Goal: Task Accomplishment & Management: Manage account settings

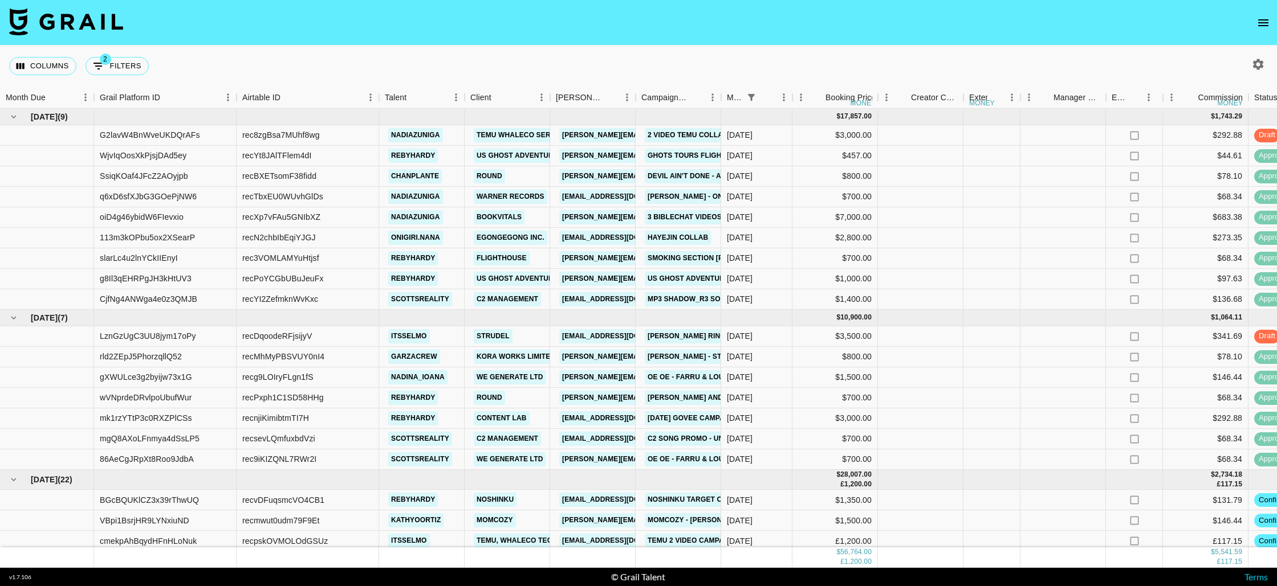
click at [1263, 21] on icon "open drawer" at bounding box center [1263, 23] width 14 height 14
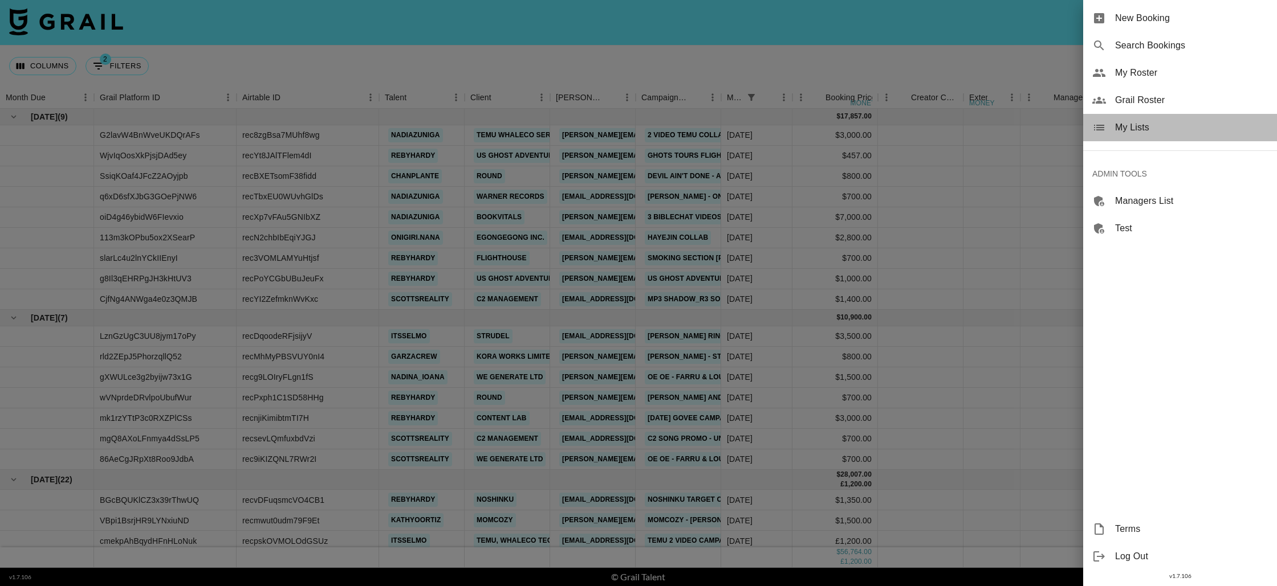
click at [1123, 121] on span "My Lists" at bounding box center [1191, 128] width 153 height 14
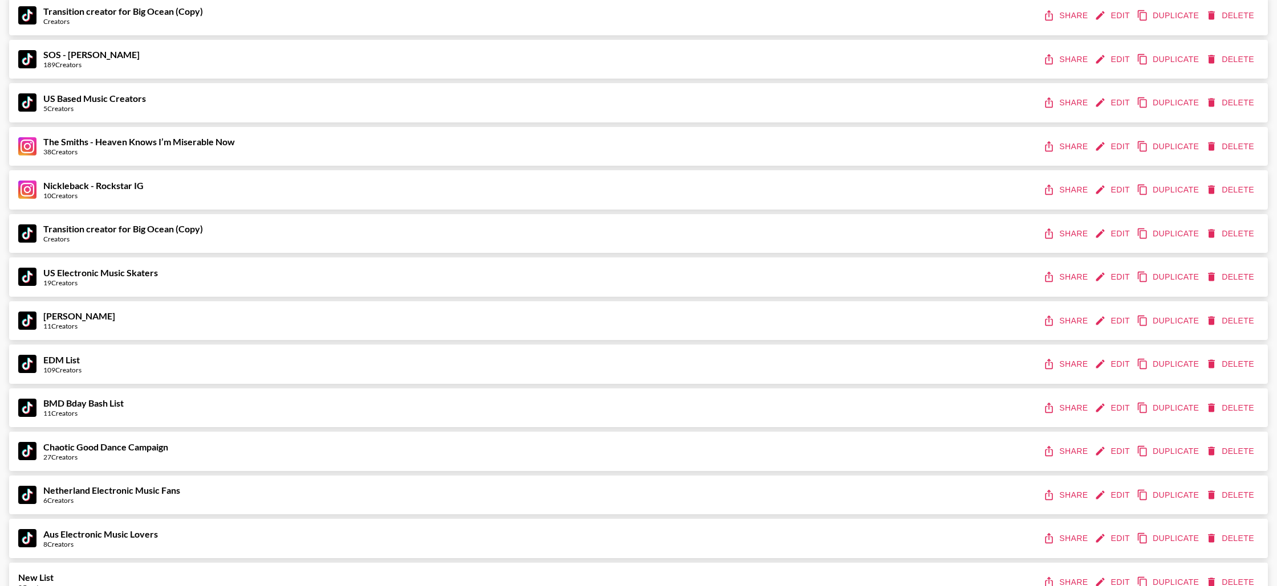
scroll to position [785, 0]
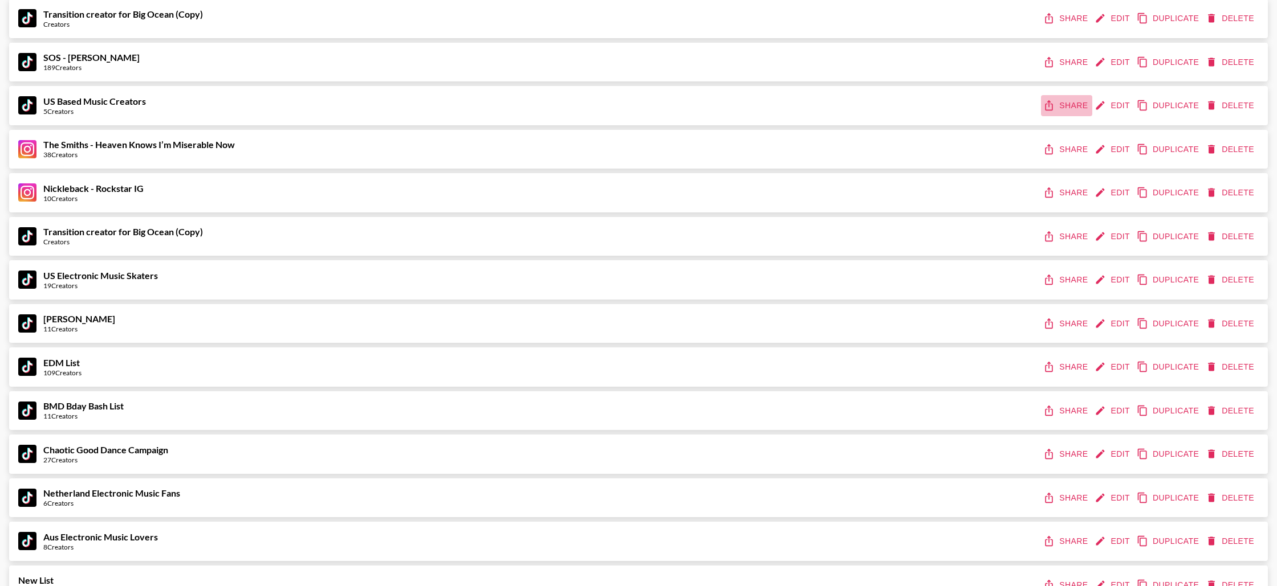
click at [1062, 104] on button "Share" at bounding box center [1066, 105] width 51 height 21
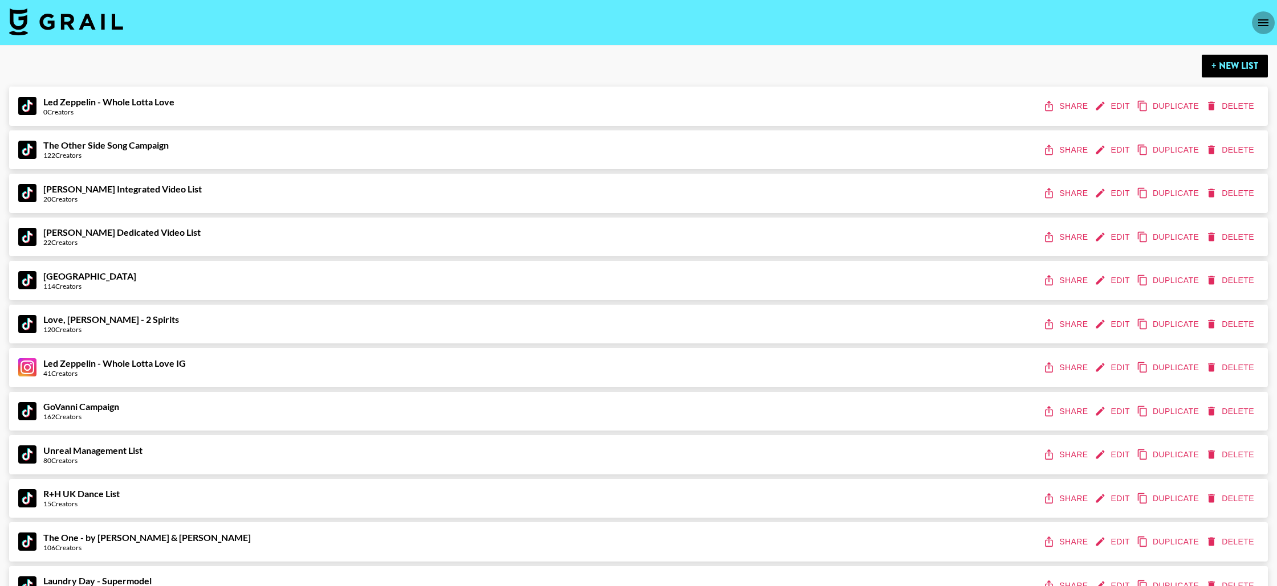
click at [1257, 22] on icon "open drawer" at bounding box center [1263, 23] width 14 height 14
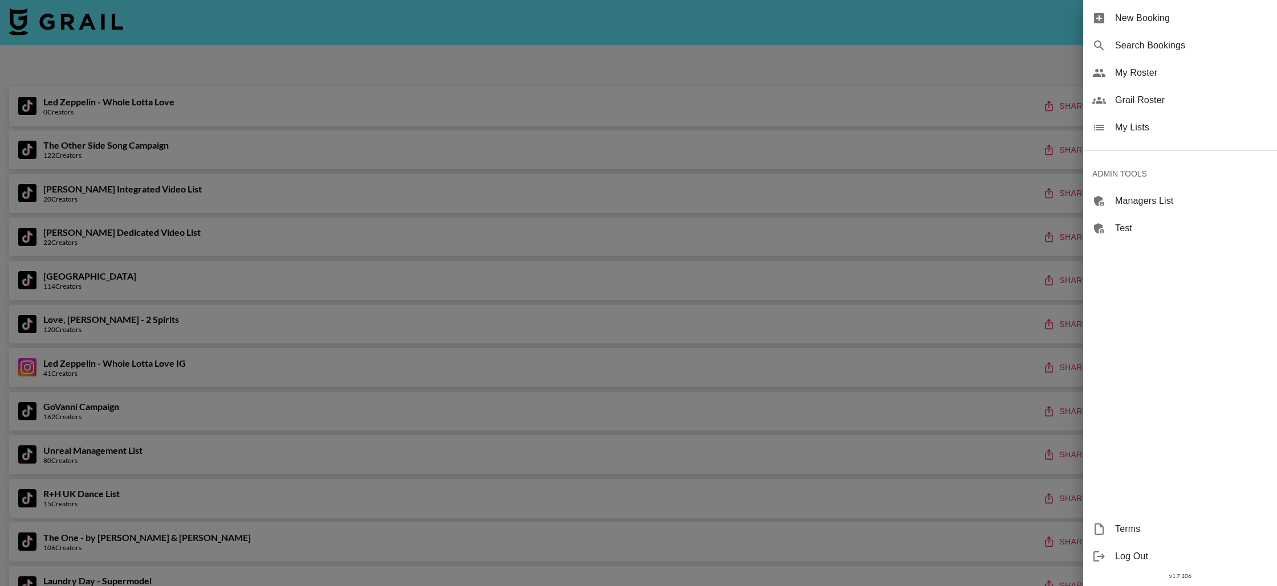
click at [1134, 104] on span "Grail Roster" at bounding box center [1191, 100] width 153 height 14
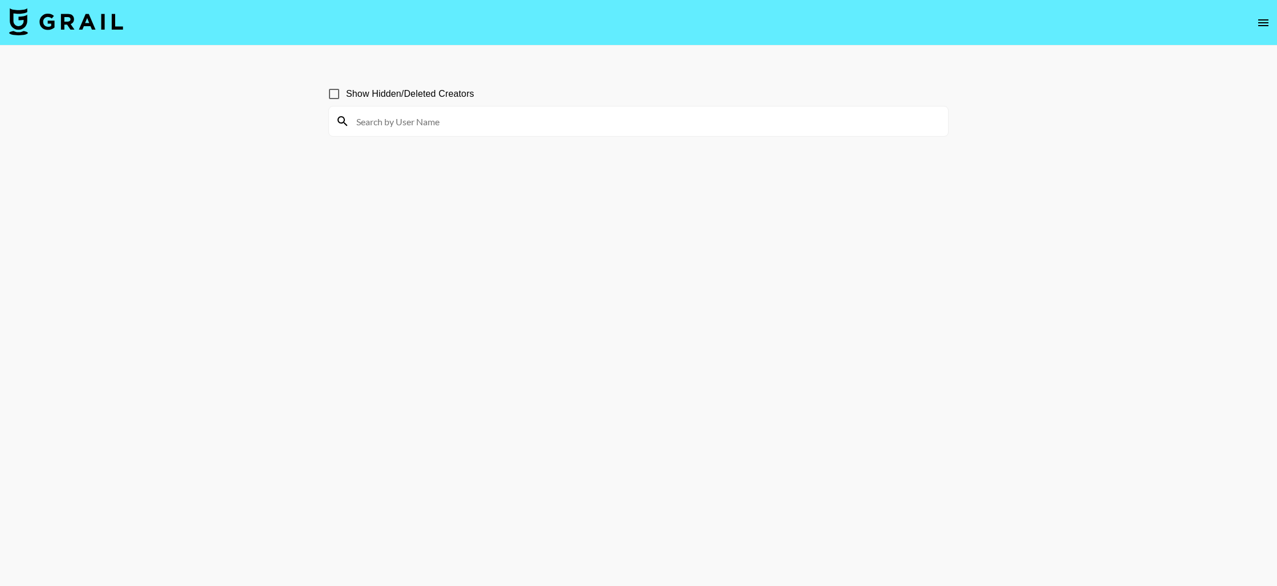
click at [515, 123] on input at bounding box center [645, 121] width 592 height 18
paste input "chiaraecalisto"
type input "chiaraecalisto"
click at [468, 128] on input at bounding box center [645, 121] width 592 height 18
paste input "chiaraecalisto"
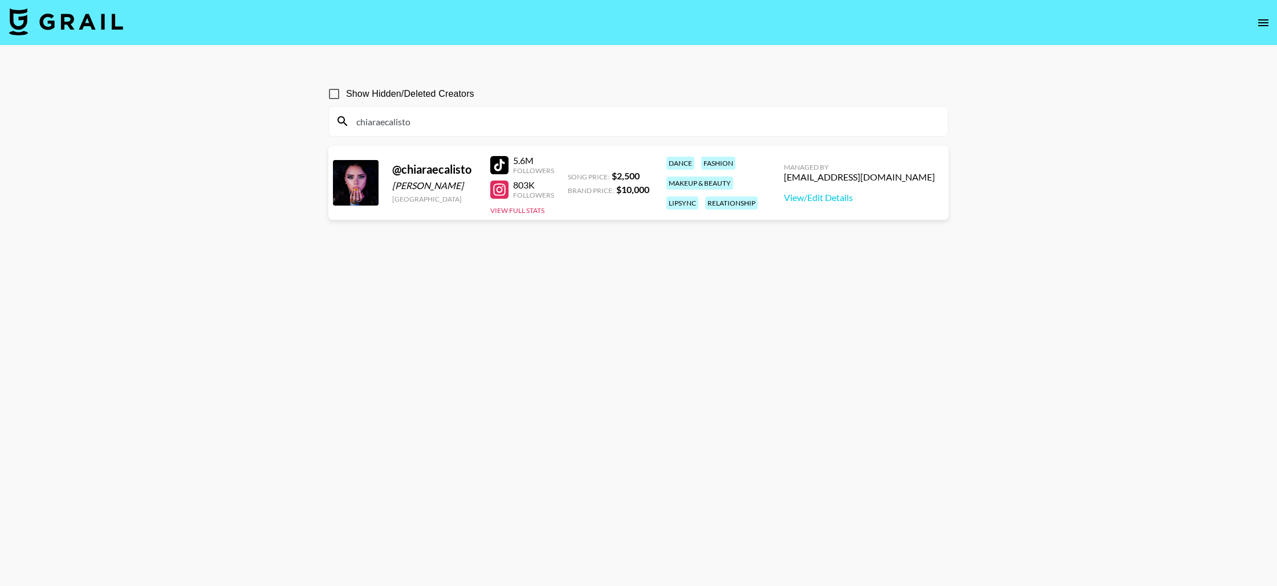
click at [531, 121] on input "chiaraecalisto" at bounding box center [645, 121] width 592 height 18
paste input "ameliagabs"
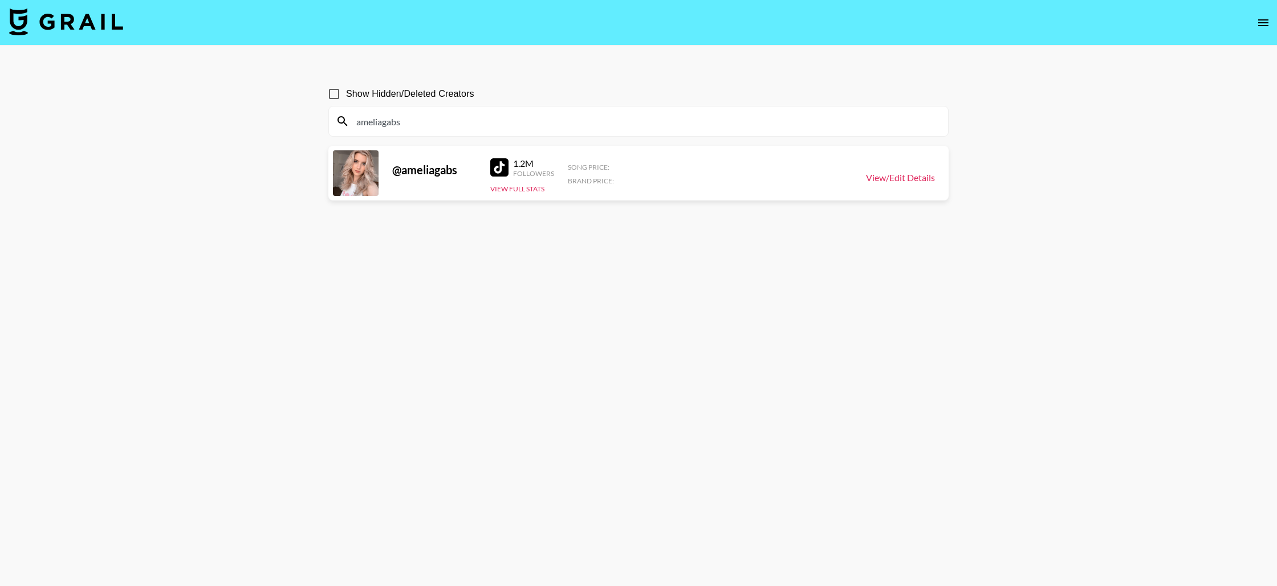
click at [895, 178] on link "View/Edit Details" at bounding box center [900, 177] width 69 height 11
click at [423, 123] on input "ameliagabs" at bounding box center [645, 121] width 592 height 18
click at [423, 124] on input "ameliagabs" at bounding box center [645, 121] width 592 height 18
paste input "tbagtree"
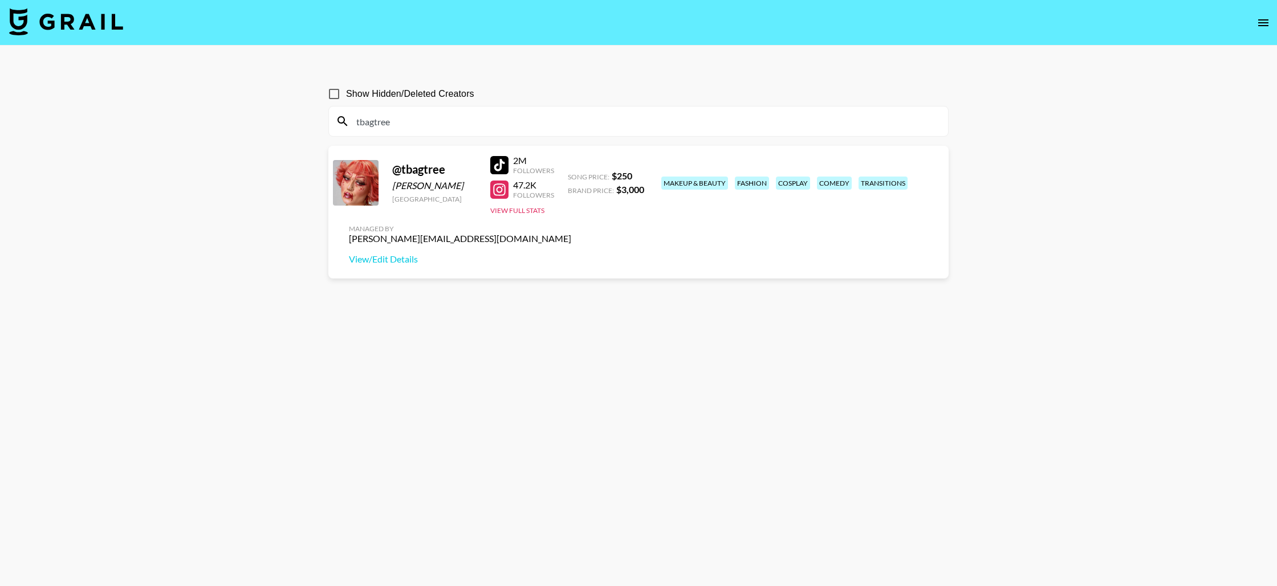
click at [413, 125] on input "tbagtree" at bounding box center [645, 121] width 592 height 18
paste input "naarjesse?"
click at [412, 124] on input "naarjesse" at bounding box center [645, 121] width 592 height 18
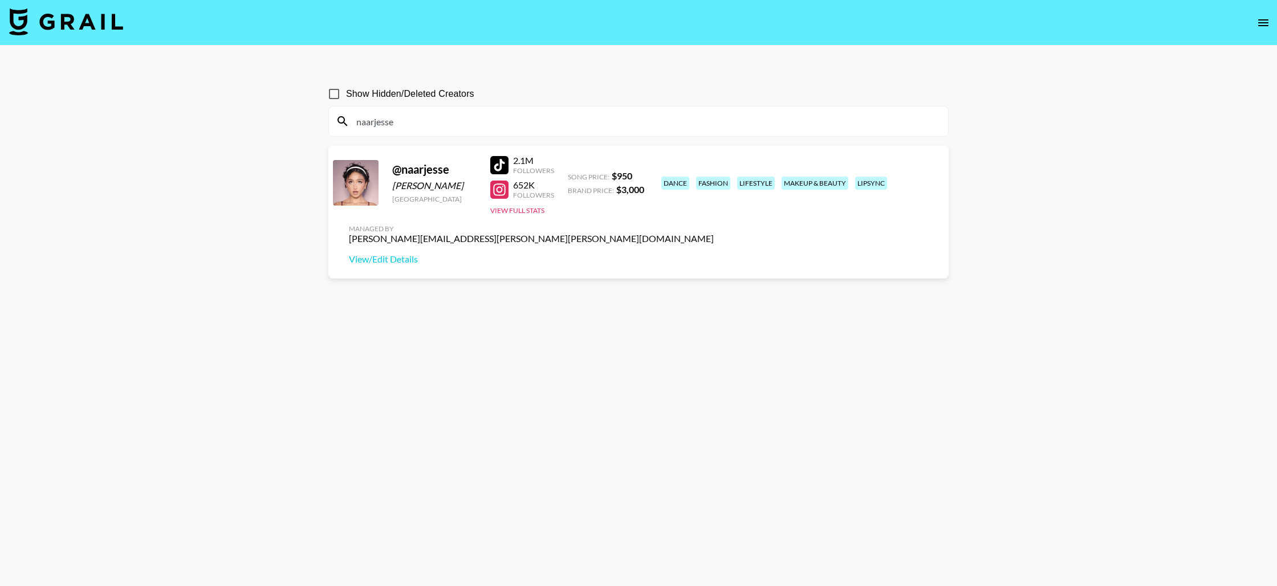
click at [412, 124] on input "naarjesse" at bounding box center [645, 121] width 592 height 18
paste input "elizabrowne_"
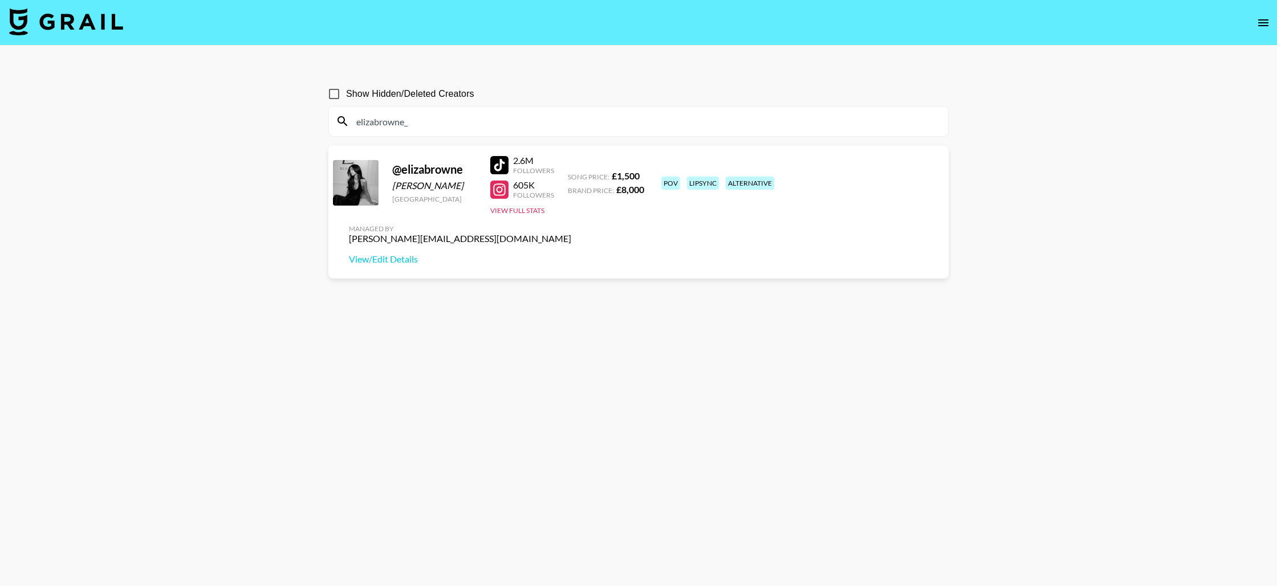
click at [413, 133] on div "elizabrowne_" at bounding box center [638, 122] width 619 height 30
click at [419, 120] on input "elizabrowne_" at bounding box center [645, 121] width 592 height 18
paste input "cait.knight"
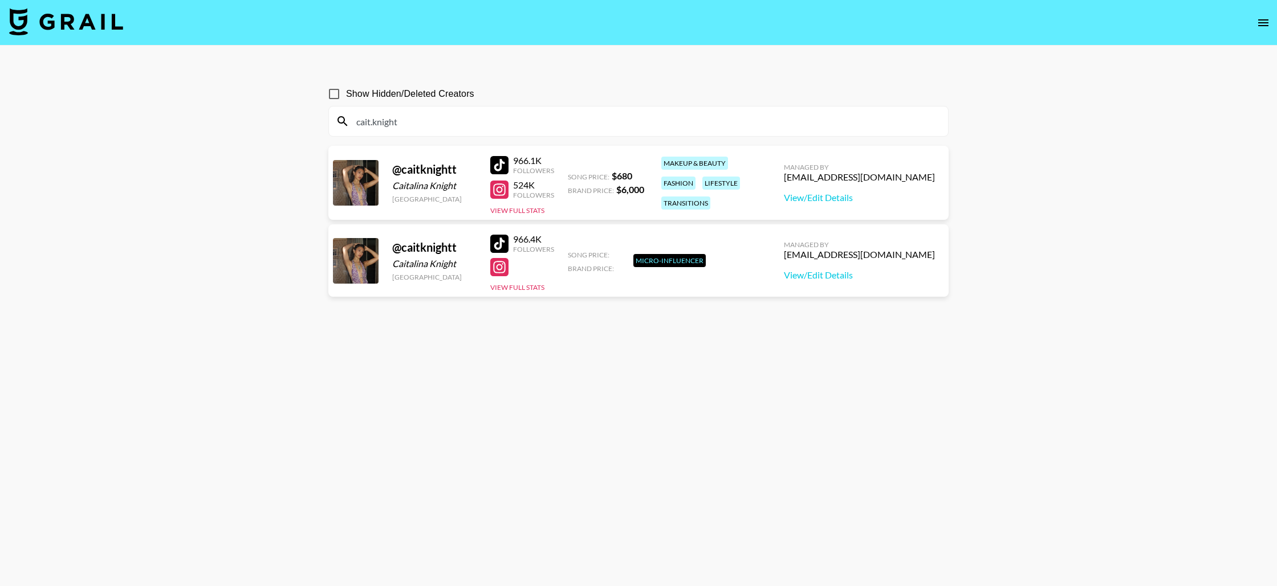
click at [270, 322] on main "Show Hidden/Deleted Creators cait.knight @ caitknightt Caitalina Knight United …" at bounding box center [638, 321] width 1277 height 550
click at [427, 116] on input "cait.knight" at bounding box center [645, 121] width 592 height 18
paste input "manon__pasquier"
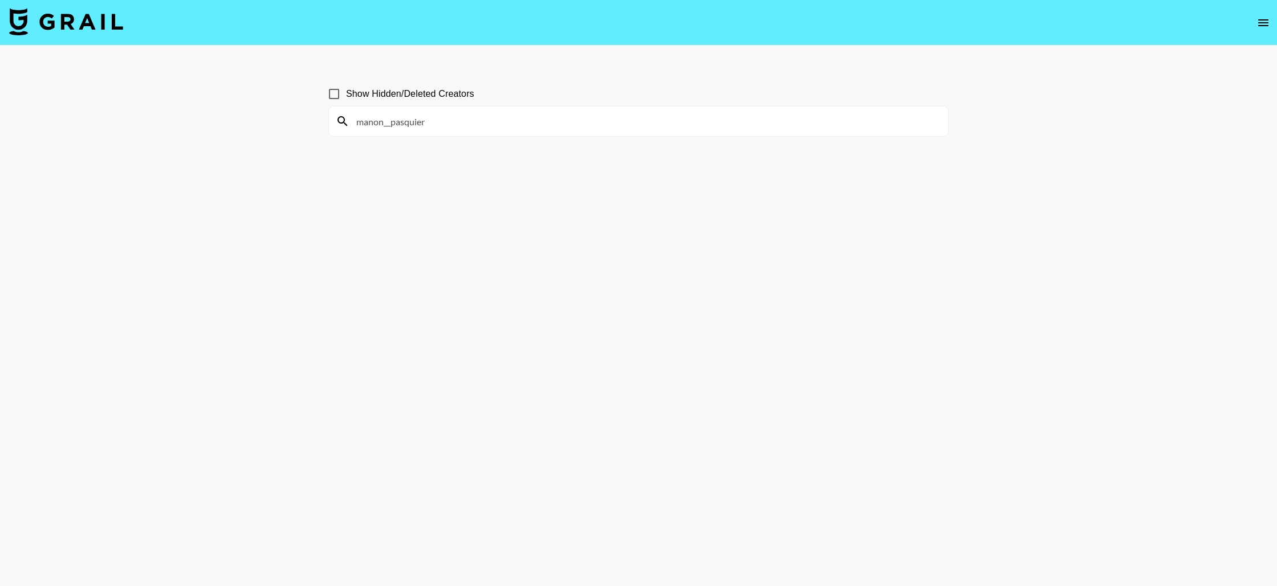
type input "manon__pasquier"
click at [337, 102] on input "Show Hidden/Deleted Creators" at bounding box center [334, 94] width 24 height 24
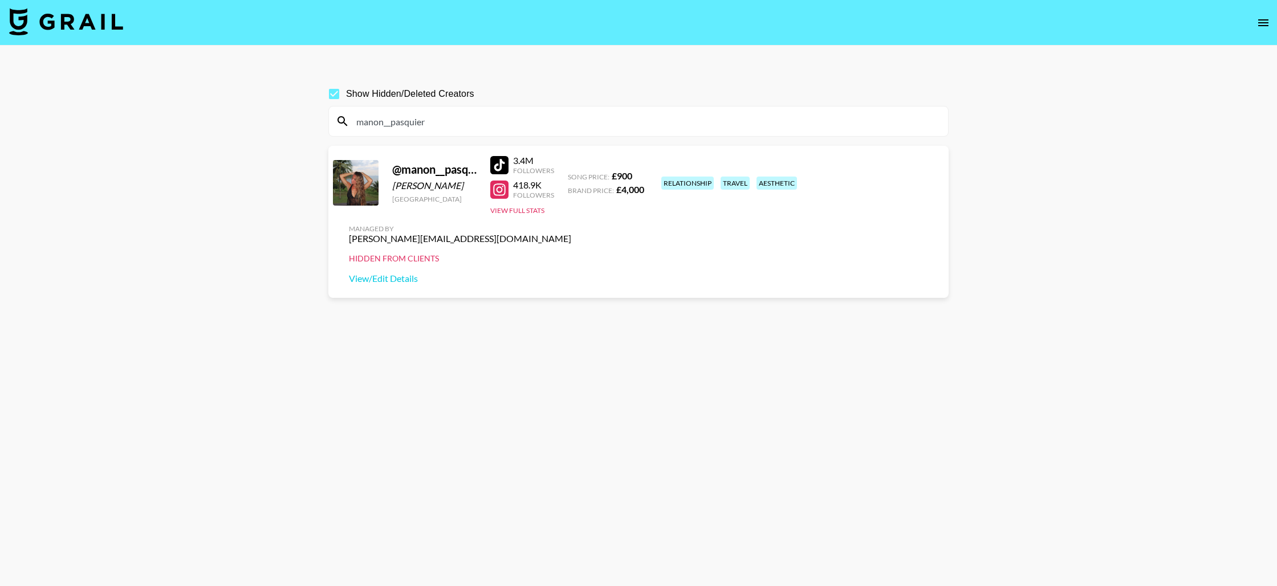
click at [337, 102] on input "Show Hidden/Deleted Creators" at bounding box center [334, 94] width 24 height 24
checkbox input "false"
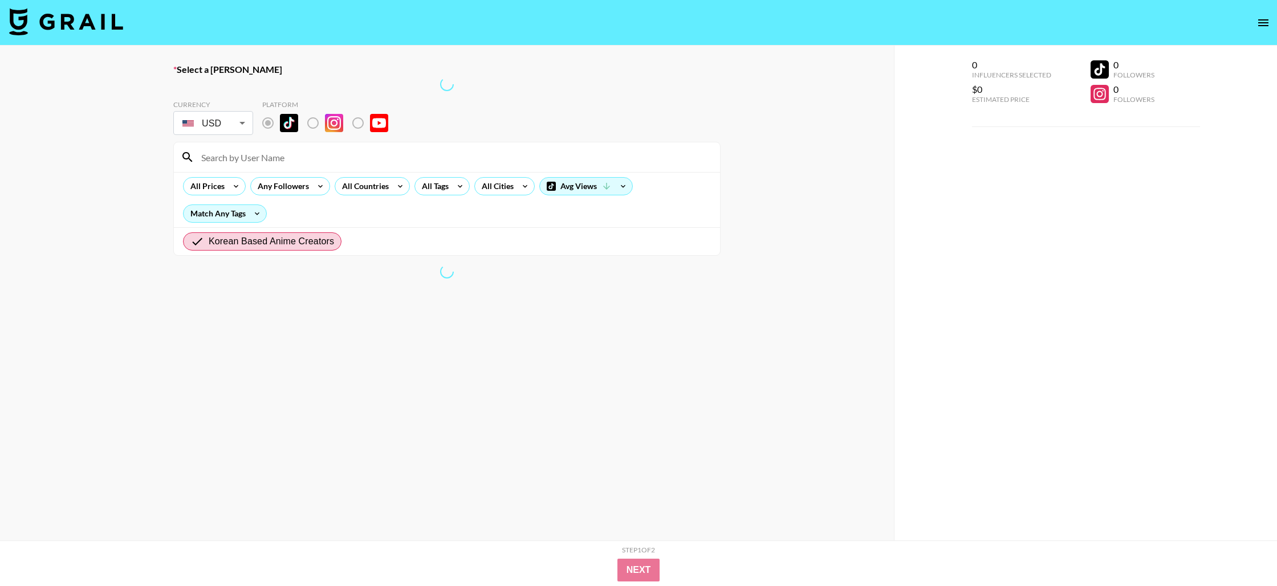
radio input "true"
click at [1265, 17] on icon "open drawer" at bounding box center [1263, 23] width 14 height 14
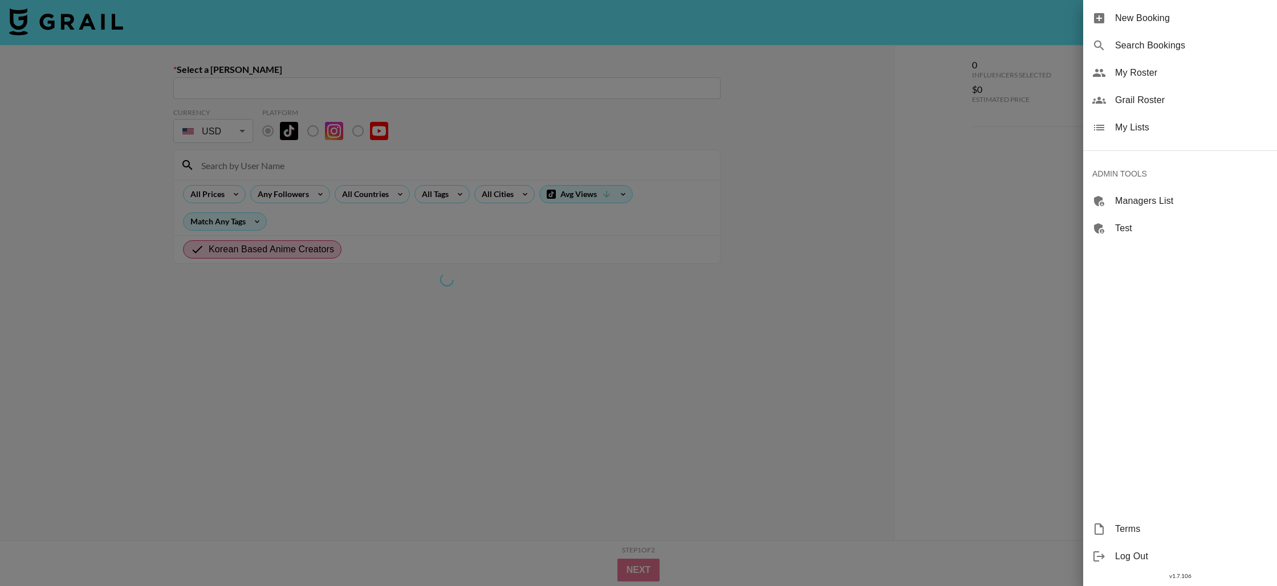
click at [971, 22] on div at bounding box center [638, 293] width 1277 height 586
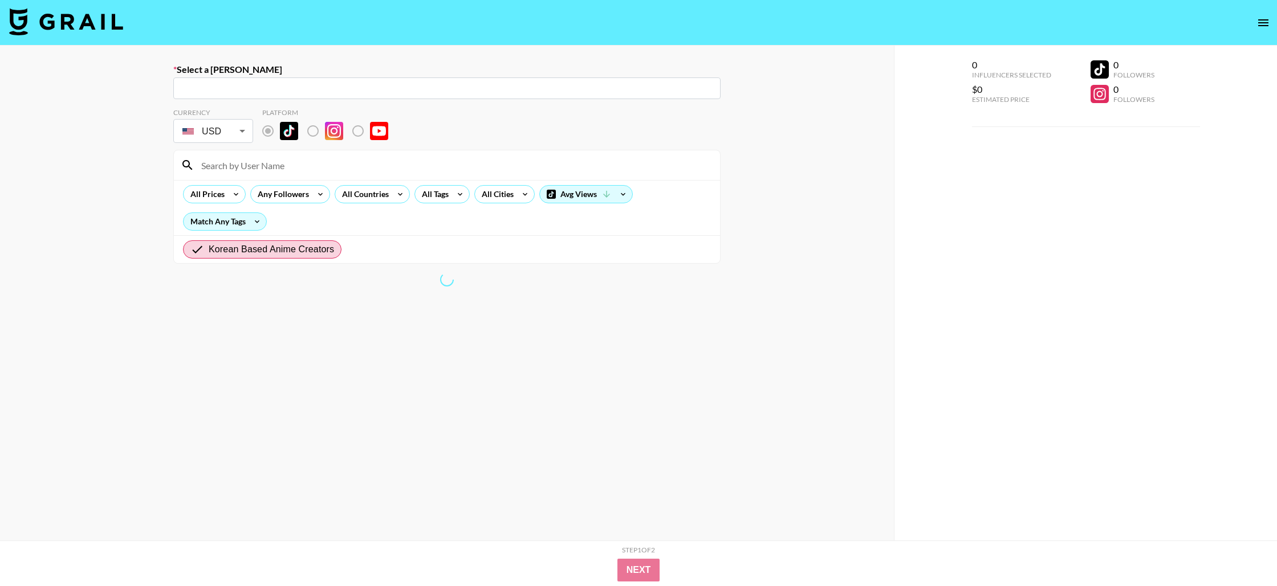
click at [1265, 19] on icon "open drawer" at bounding box center [1263, 22] width 10 height 7
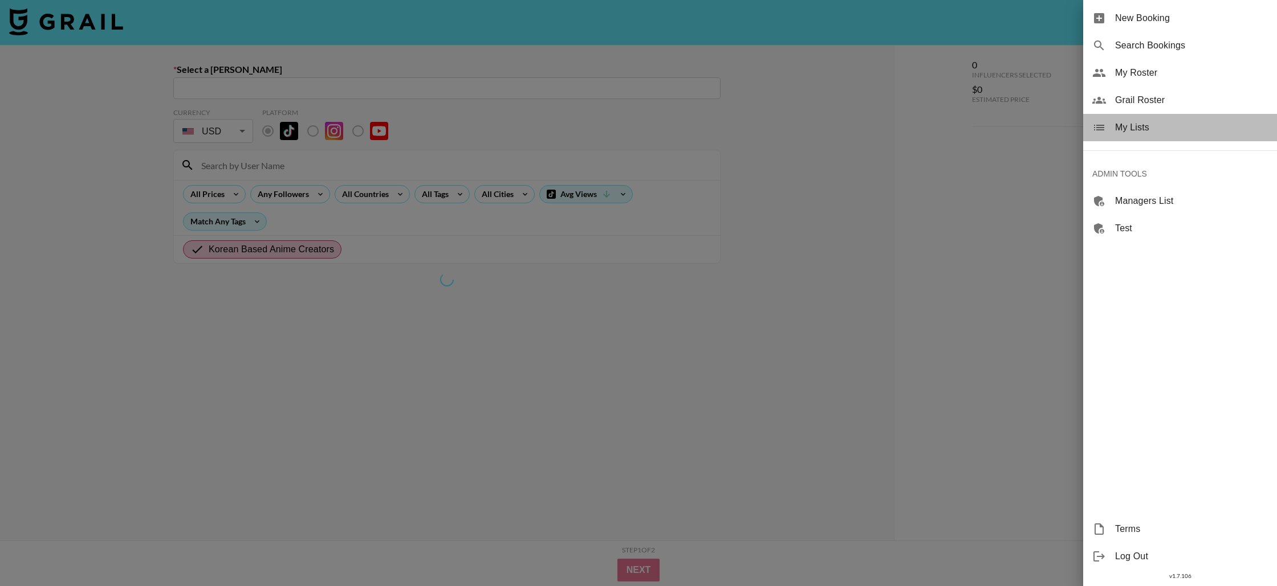
click at [1131, 127] on span "My Lists" at bounding box center [1191, 128] width 153 height 14
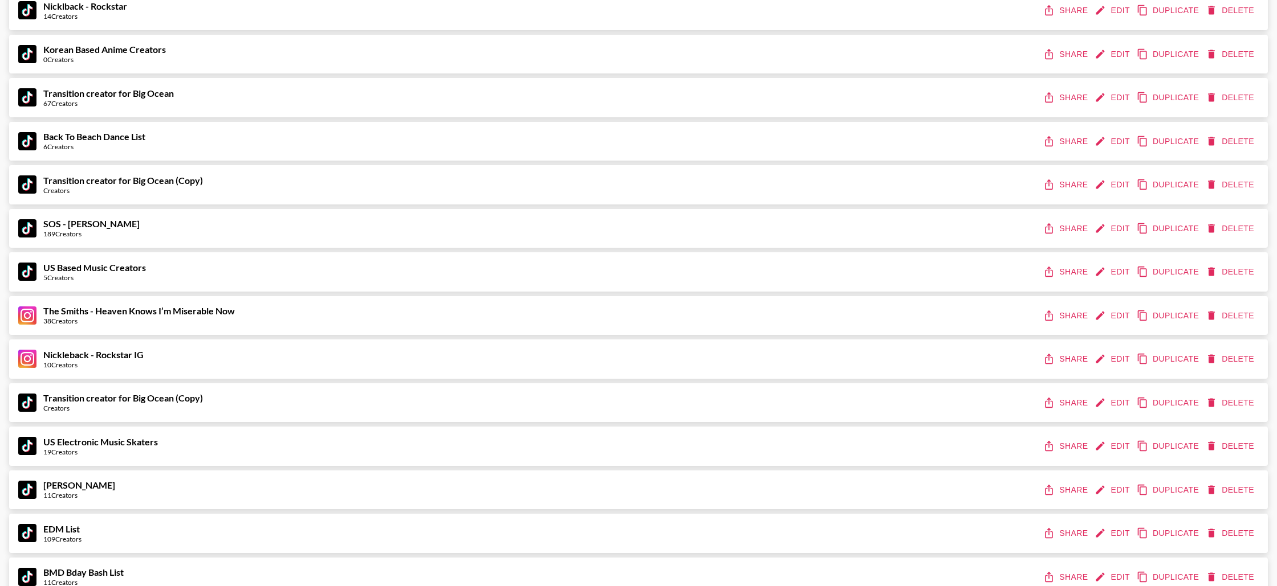
scroll to position [618, 0]
click at [643, 52] on div "Korean Based Anime Creators 0 Creators Share Edit Duplicate Delete" at bounding box center [638, 54] width 1240 height 21
click at [25, 55] on img at bounding box center [27, 55] width 18 height 18
click at [1119, 58] on button "Edit" at bounding box center [1113, 54] width 42 height 21
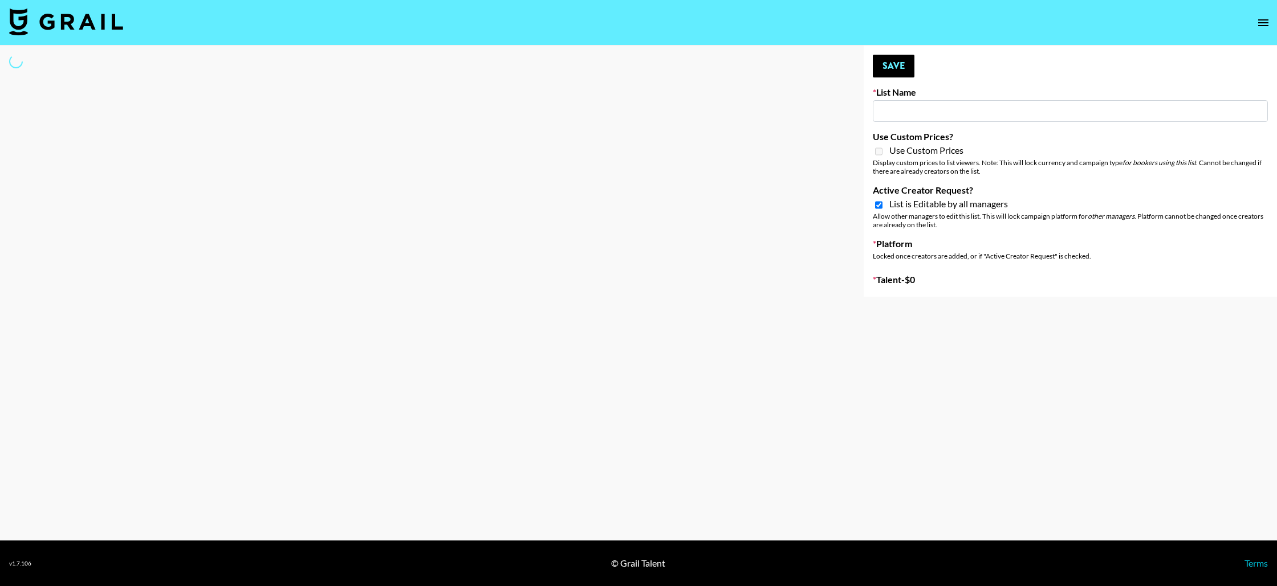
type input "Korean Based Anime Creators"
checkbox input "true"
select select "Song"
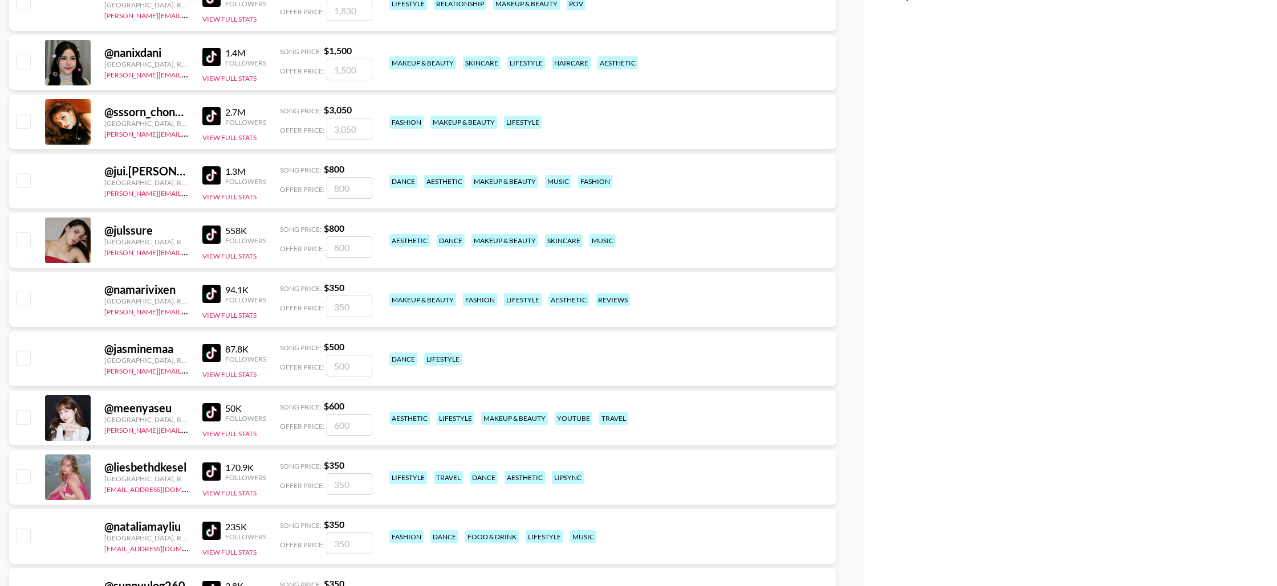
scroll to position [561, 0]
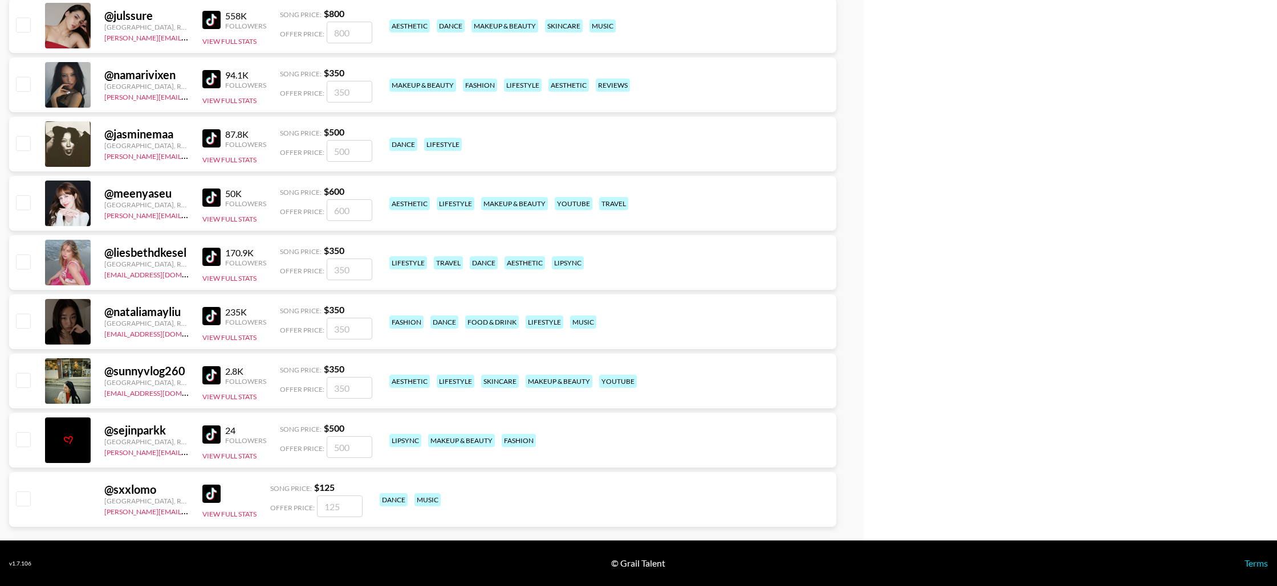
click at [213, 492] on img at bounding box center [211, 494] width 18 height 18
click at [212, 430] on img at bounding box center [211, 435] width 18 height 18
click at [213, 373] on img at bounding box center [211, 375] width 18 height 18
click at [209, 312] on img at bounding box center [211, 316] width 18 height 18
click at [210, 254] on img at bounding box center [211, 257] width 18 height 18
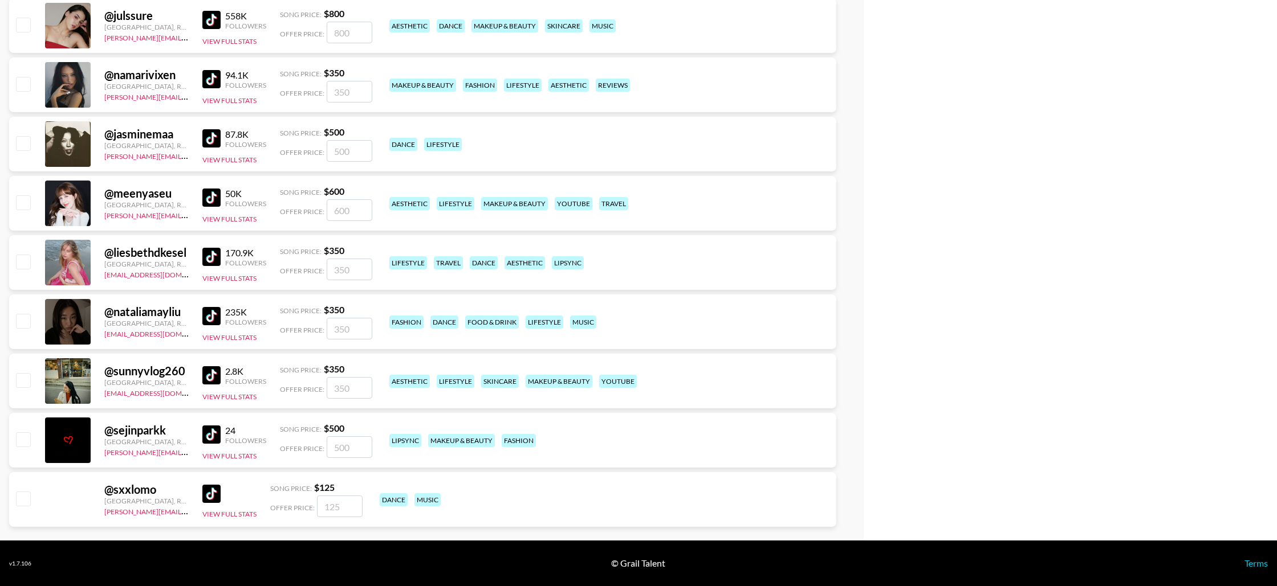
click at [209, 194] on img at bounding box center [211, 198] width 18 height 18
click at [210, 135] on img at bounding box center [211, 138] width 18 height 18
click at [210, 76] on img at bounding box center [211, 79] width 18 height 18
click at [208, 23] on img at bounding box center [211, 20] width 18 height 18
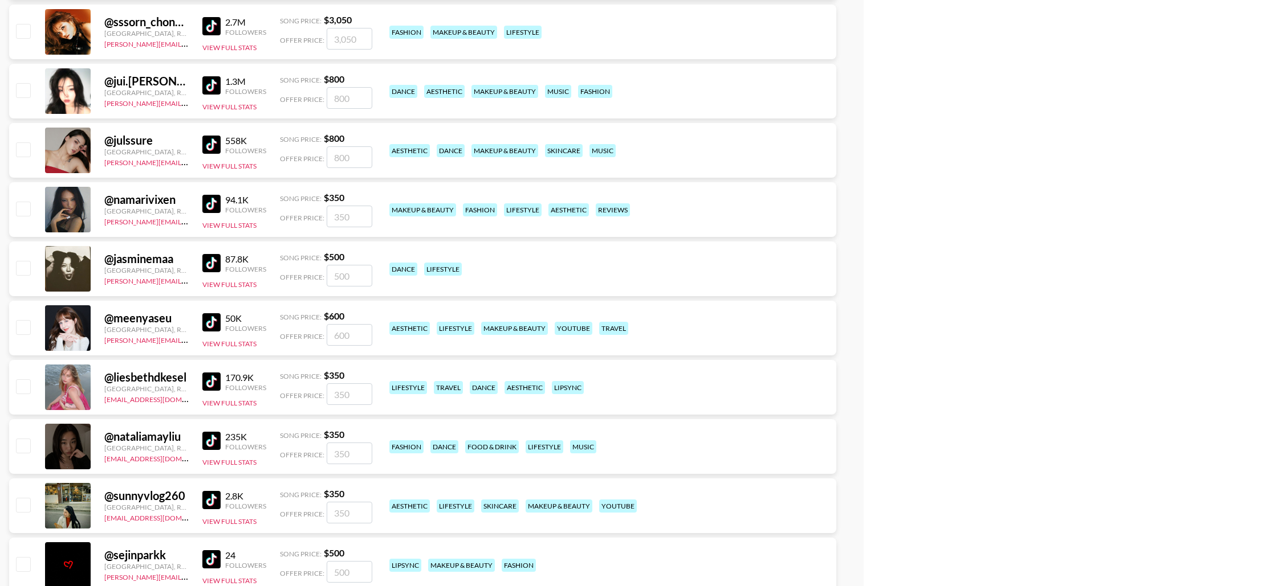
scroll to position [426, 0]
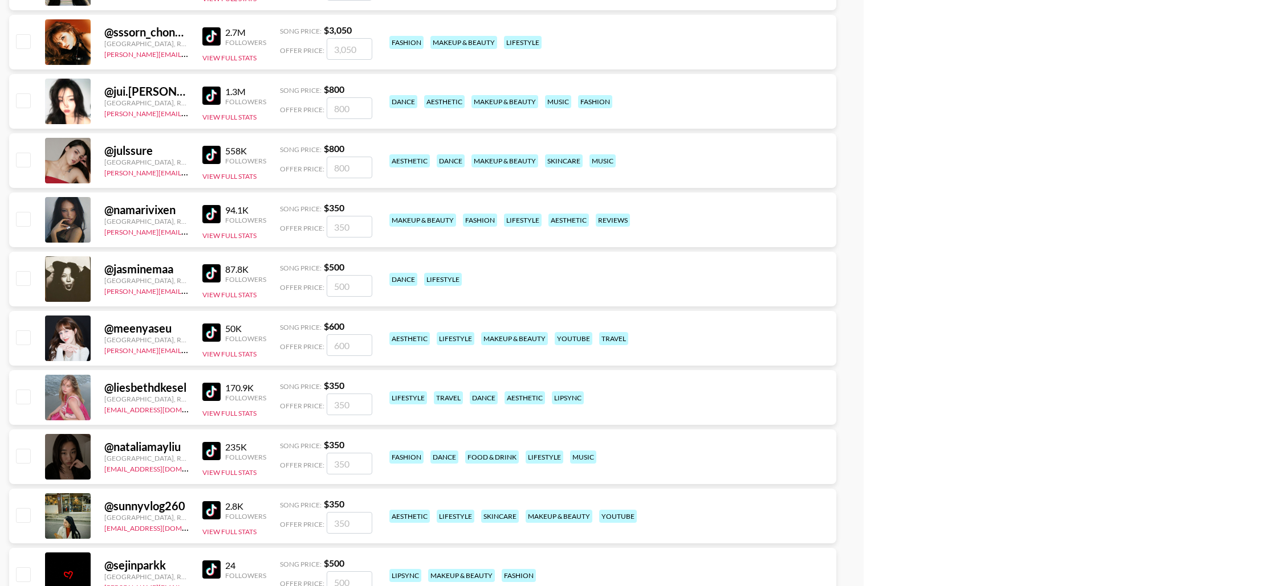
click at [212, 88] on img at bounding box center [211, 96] width 18 height 18
click at [214, 35] on img at bounding box center [211, 36] width 18 height 18
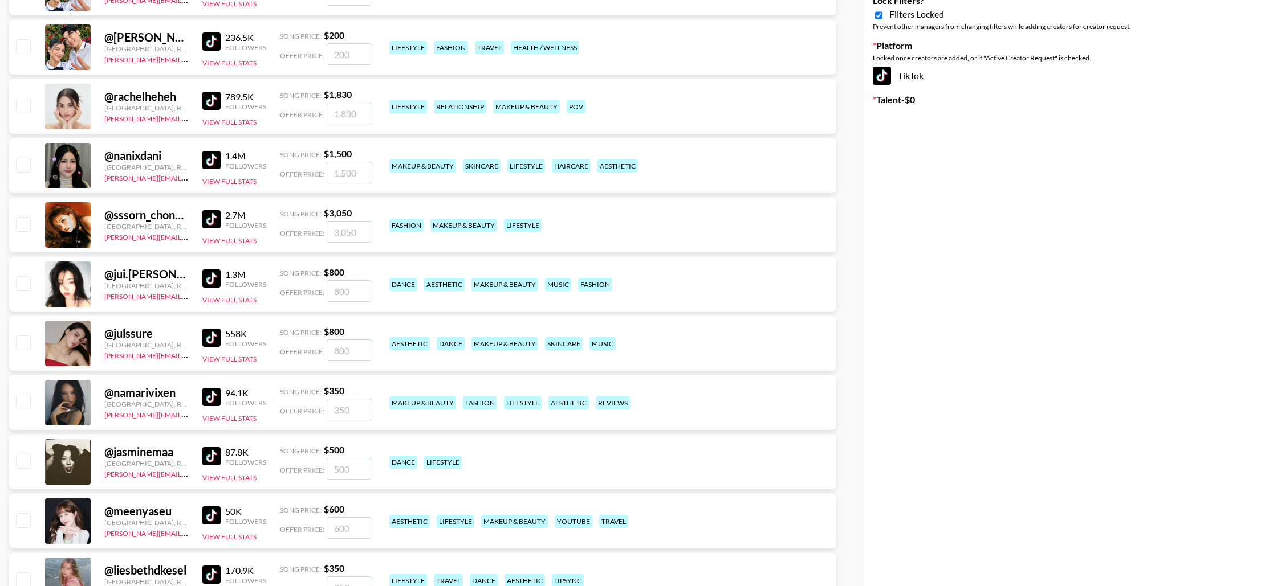
scroll to position [228, 0]
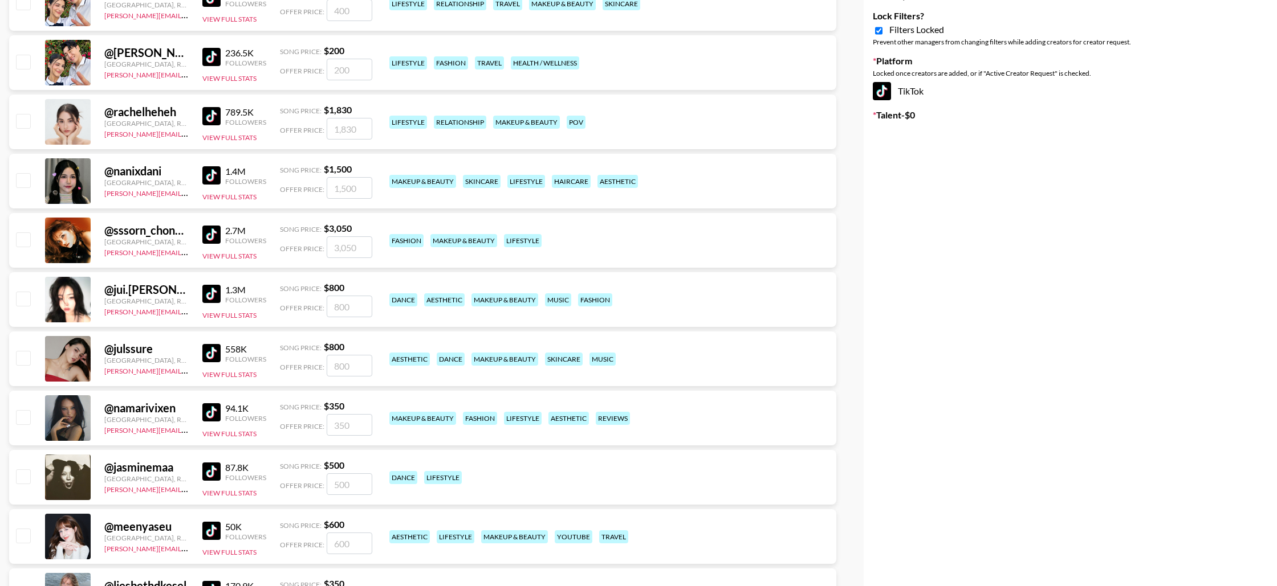
click at [213, 172] on img at bounding box center [211, 175] width 18 height 18
click at [207, 117] on img at bounding box center [211, 116] width 18 height 18
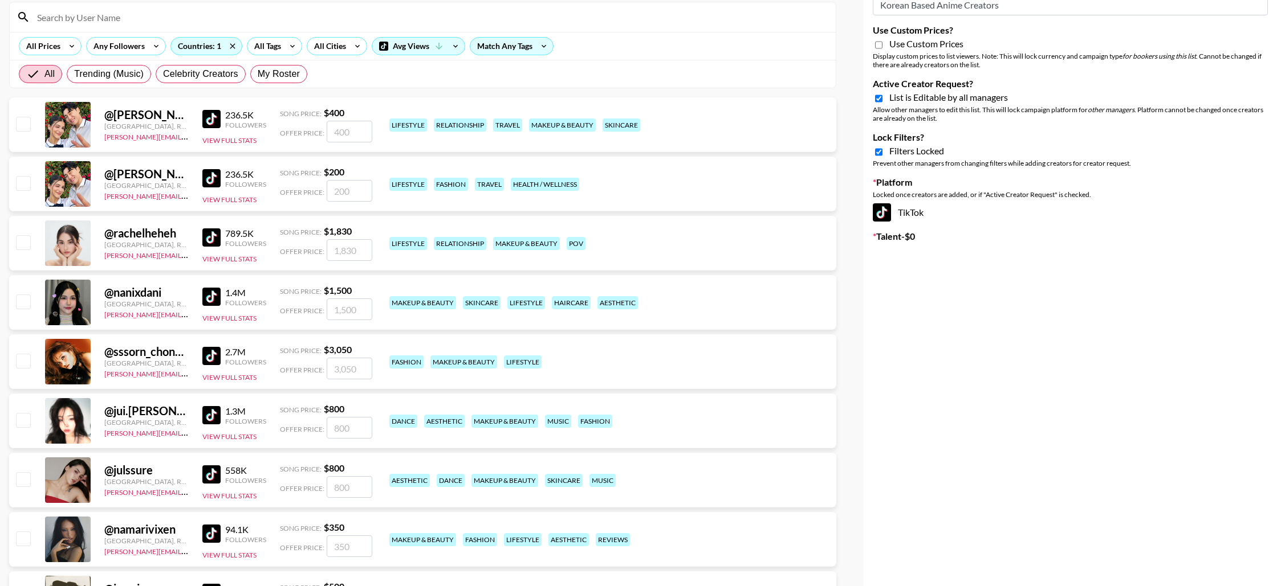
scroll to position [99, 0]
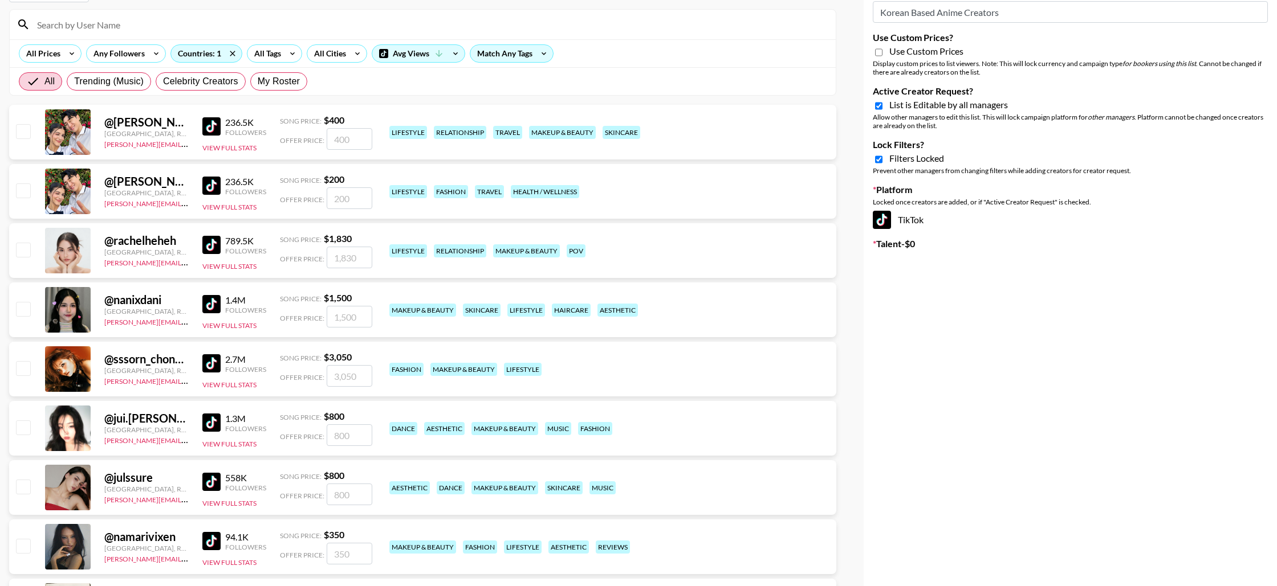
click at [214, 182] on img at bounding box center [211, 186] width 18 height 18
click at [211, 129] on img at bounding box center [211, 126] width 18 height 18
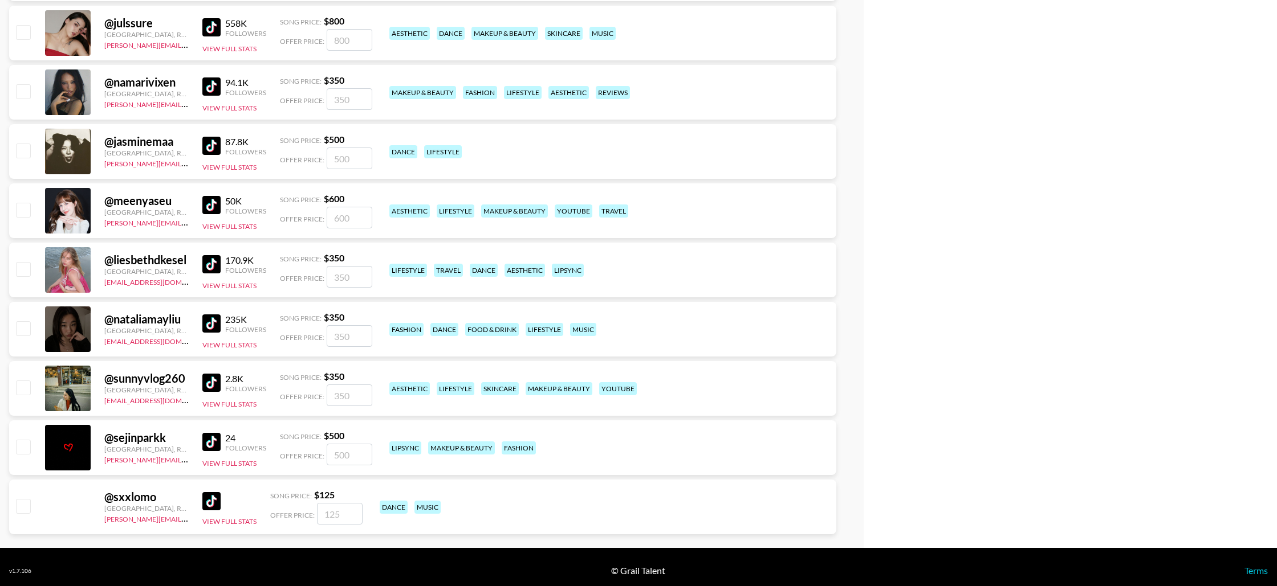
scroll to position [561, 0]
